Goal: Task Accomplishment & Management: Use online tool/utility

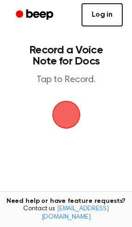
click at [105, 15] on link "Log in" at bounding box center [102, 14] width 41 height 23
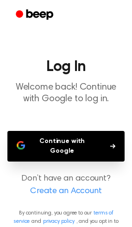
click at [78, 141] on button "Continue with Google" at bounding box center [65, 146] width 117 height 31
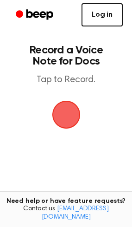
click at [113, 15] on link "Log in" at bounding box center [102, 14] width 41 height 23
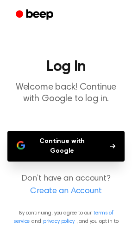
scroll to position [6, 0]
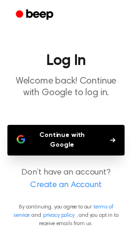
click at [72, 136] on button "Continue with Google" at bounding box center [65, 140] width 117 height 31
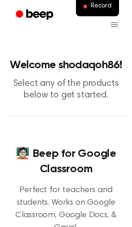
scroll to position [139, 0]
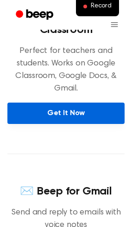
click at [83, 113] on link "Get It Now" at bounding box center [65, 113] width 117 height 21
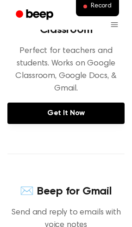
scroll to position [0, 0]
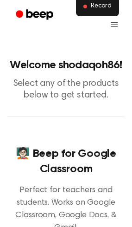
click at [98, 7] on span "Record" at bounding box center [101, 6] width 21 height 8
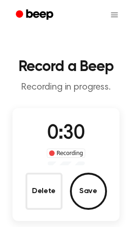
click at [87, 194] on button "Save" at bounding box center [88, 191] width 37 height 37
